Goal: Find specific page/section: Find specific page/section

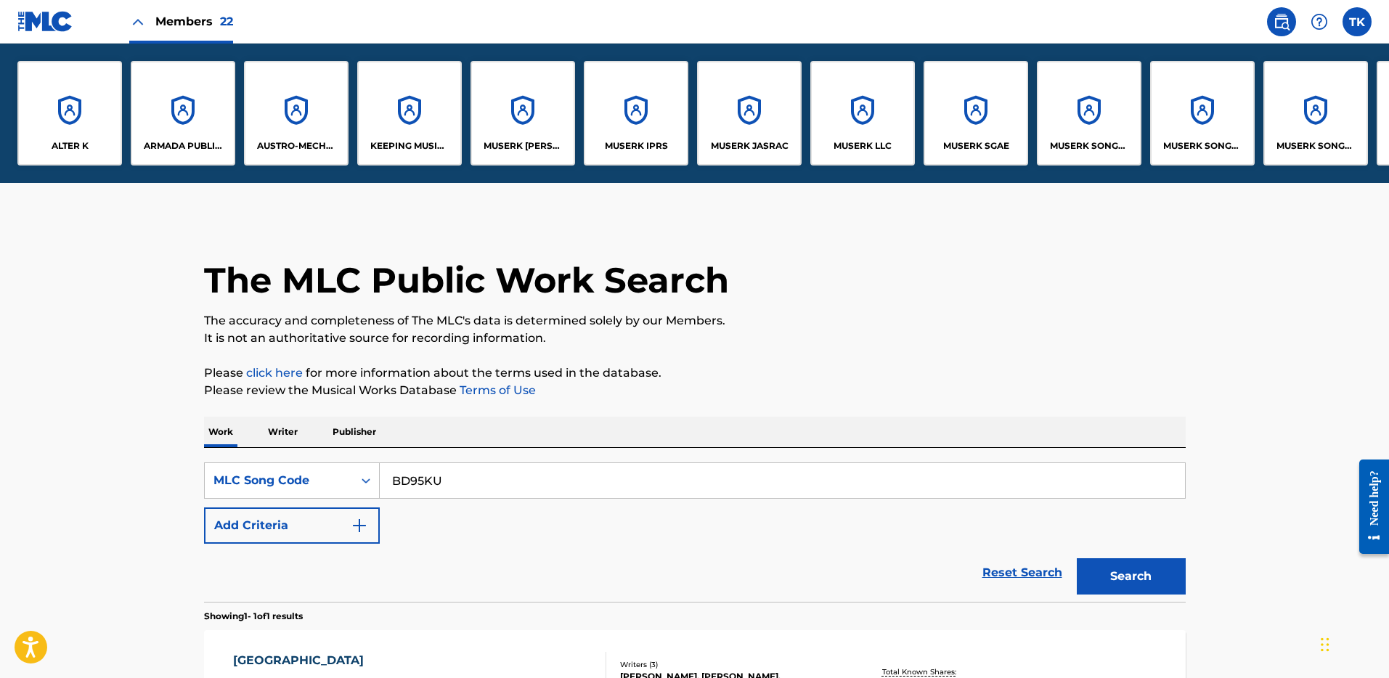
click at [671, 64] on div "MUSERK IPRS" at bounding box center [636, 113] width 105 height 105
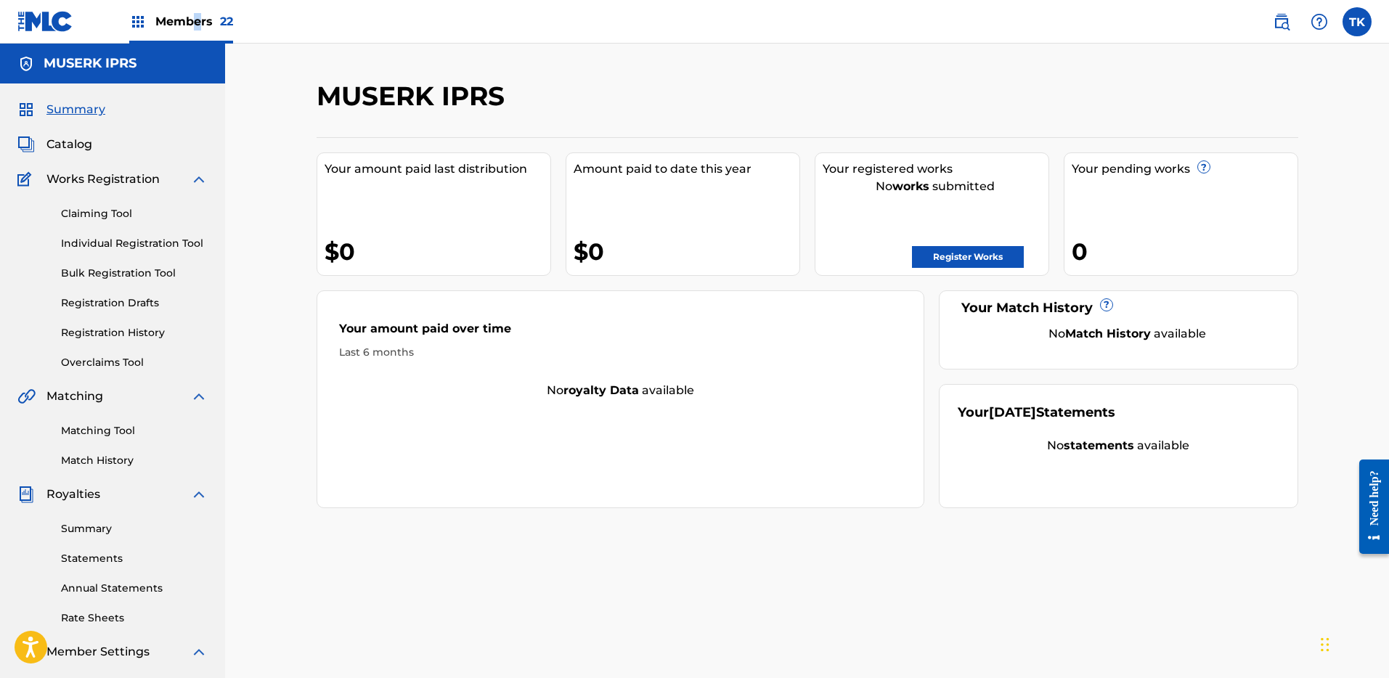
click at [200, 23] on span "Members 22" at bounding box center [194, 21] width 78 height 17
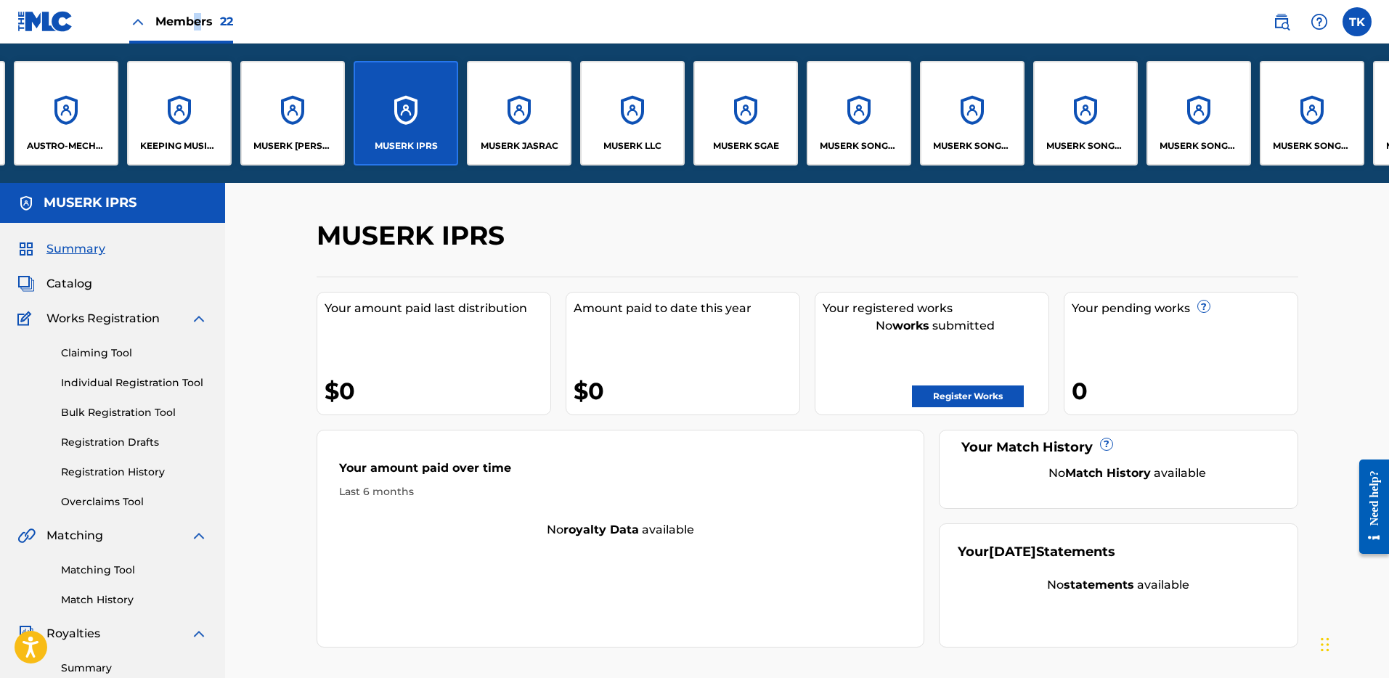
scroll to position [0, 454]
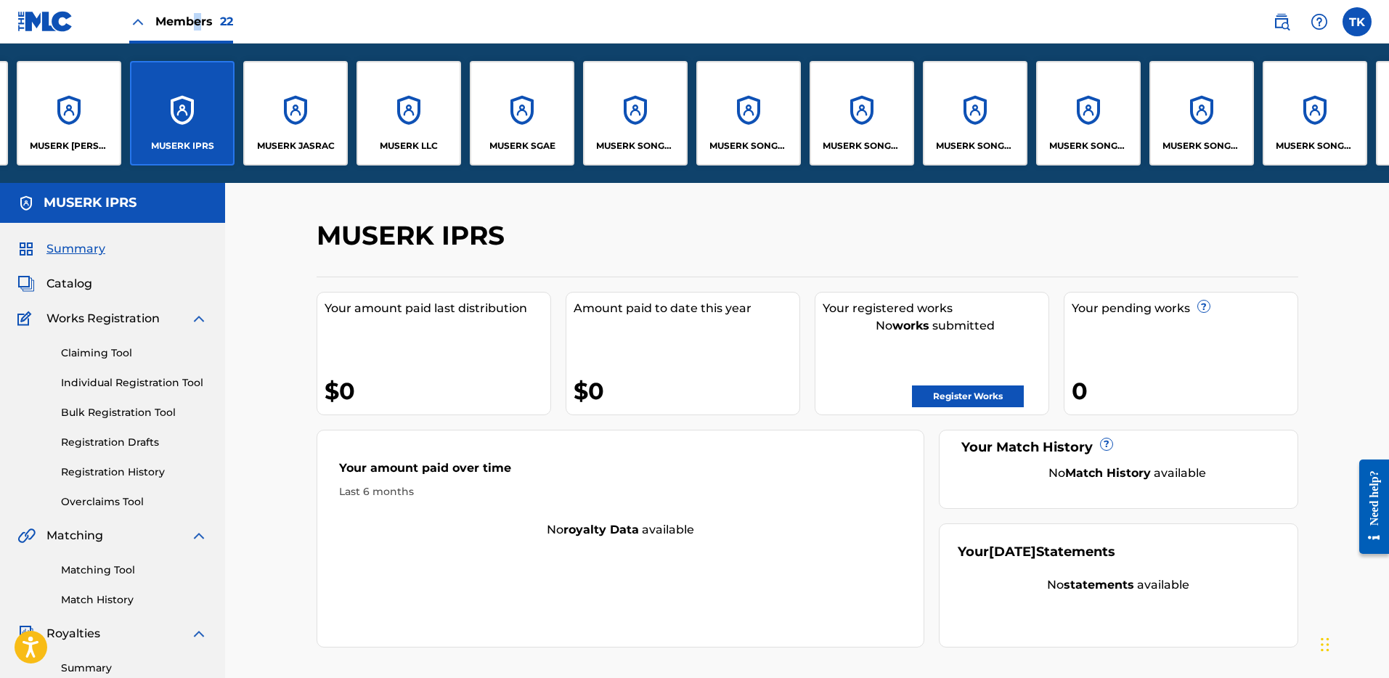
click at [747, 103] on div "MUSERK SONGS OF COLLAB ASIA" at bounding box center [748, 113] width 105 height 105
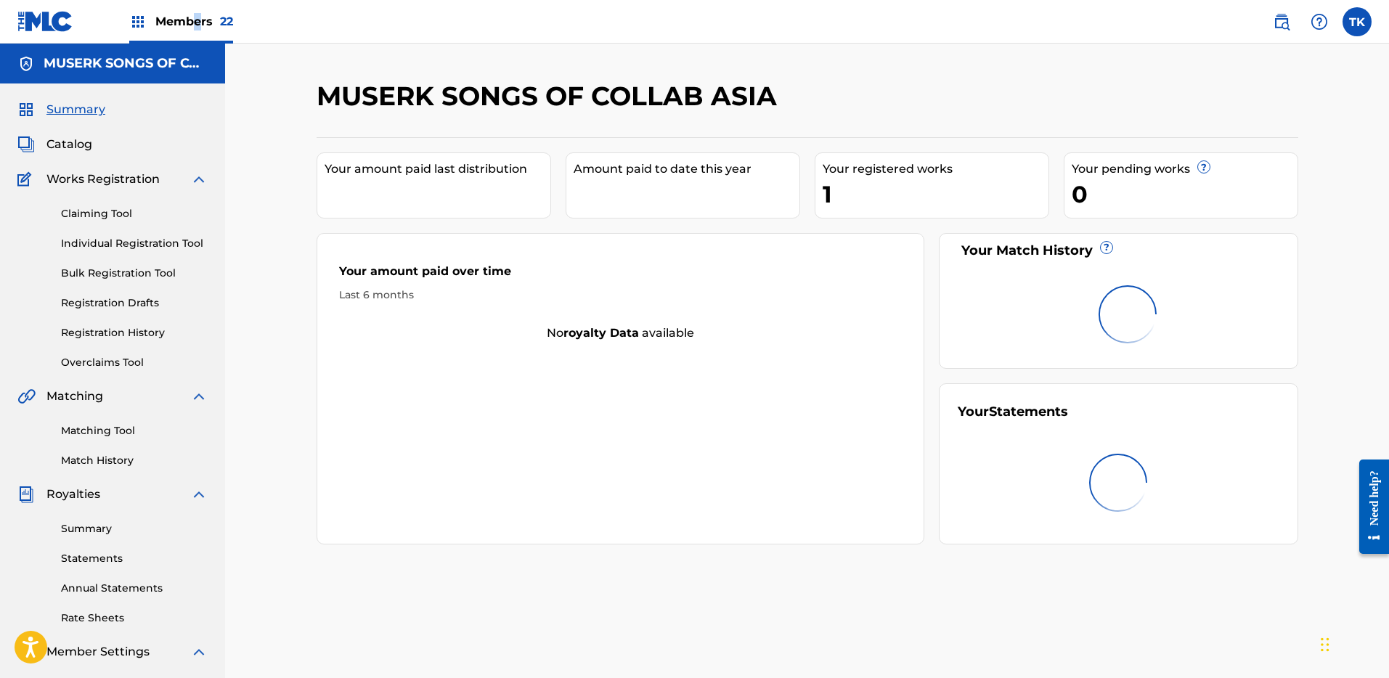
click at [41, 27] on img at bounding box center [45, 21] width 56 height 21
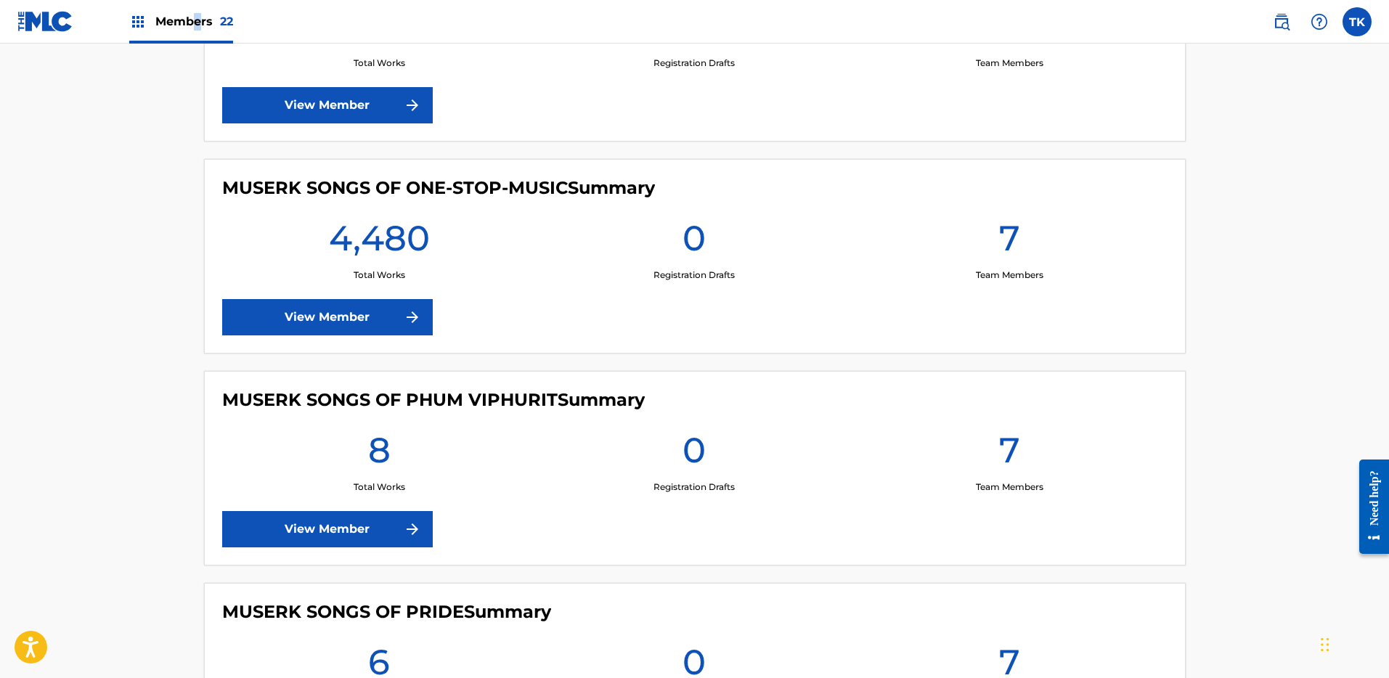
scroll to position [3134, 0]
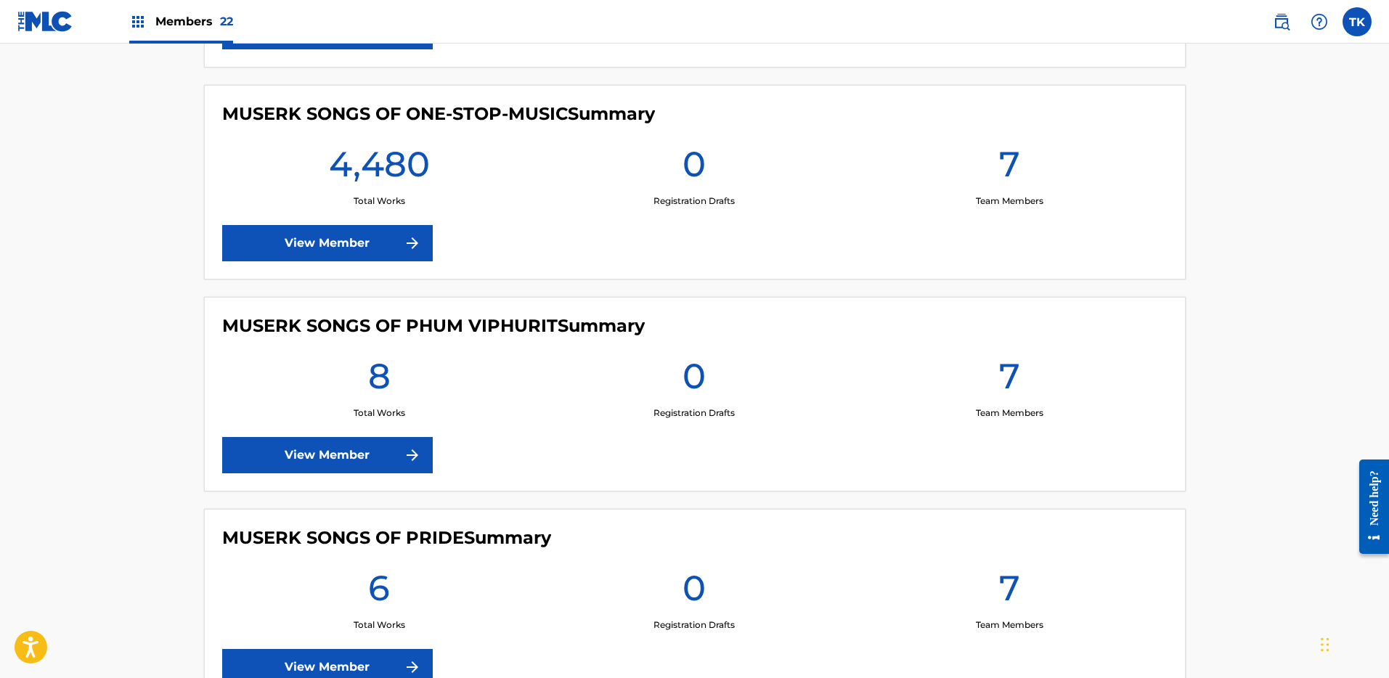
click at [436, 449] on div "MUSERK SONGS OF PHUM VIPHURIT Summary 8 Total Works 0 Registration Drafts 7 Tea…" at bounding box center [695, 394] width 982 height 195
click at [395, 457] on link "View Member" at bounding box center [327, 455] width 211 height 36
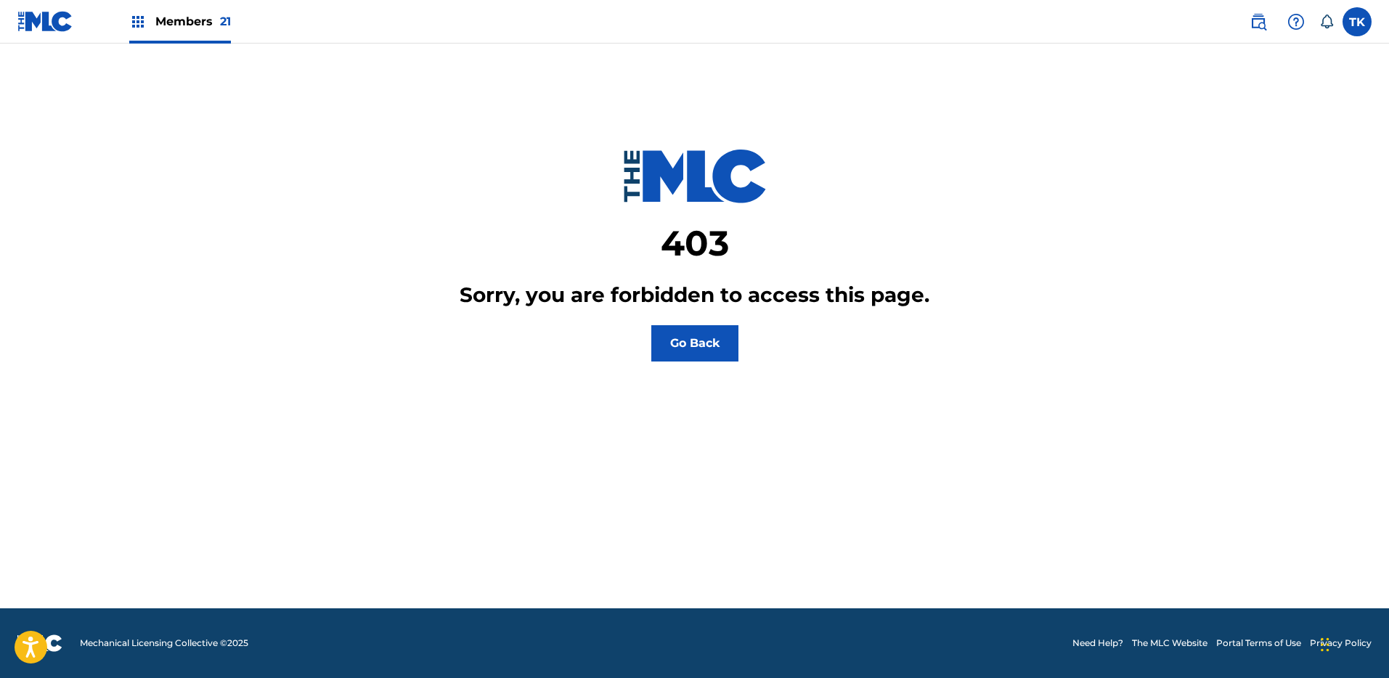
click at [687, 335] on button "Go Back" at bounding box center [694, 343] width 87 height 36
